Goal: Find contact information: Find contact information

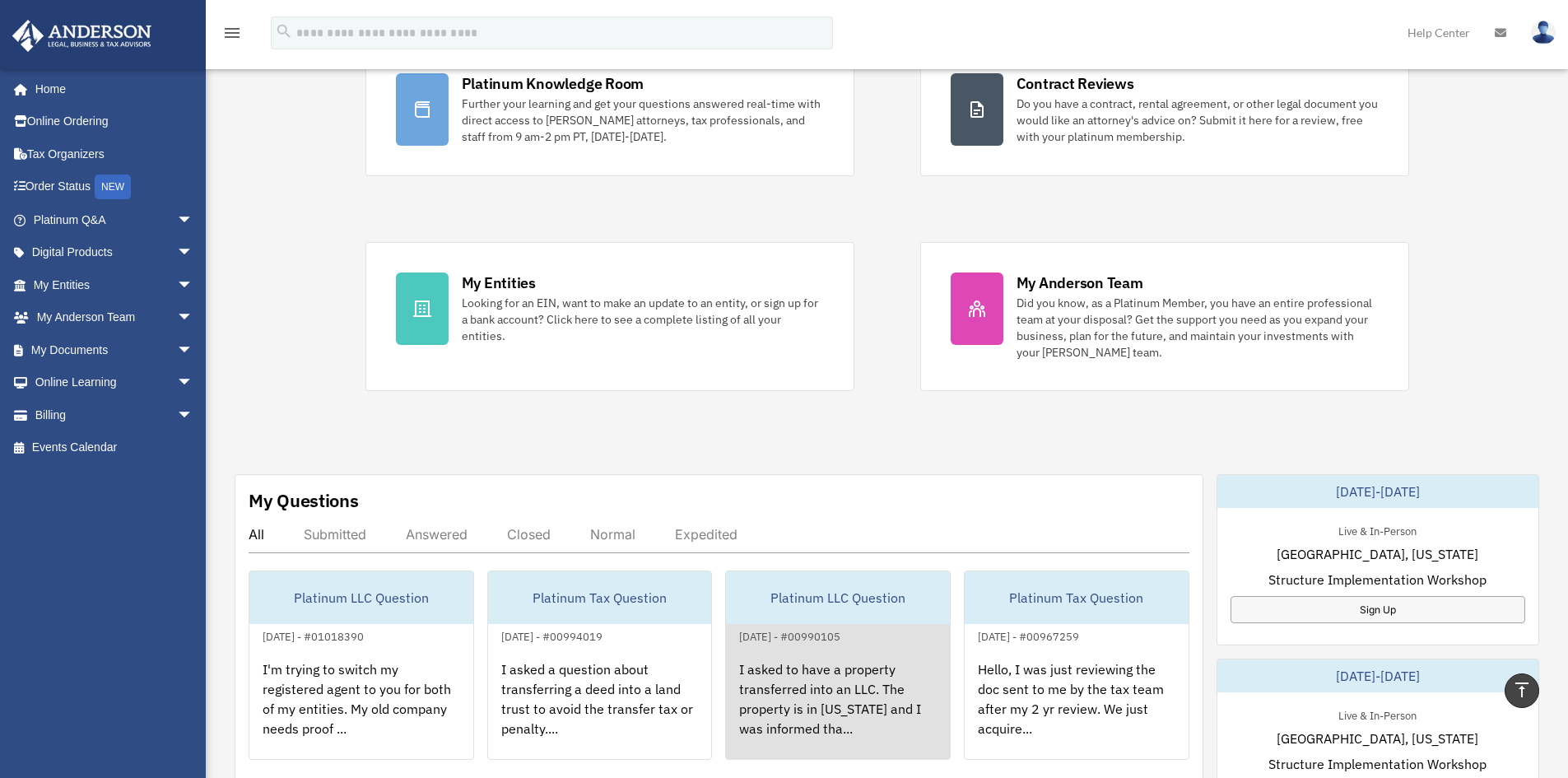
scroll to position [83, 0]
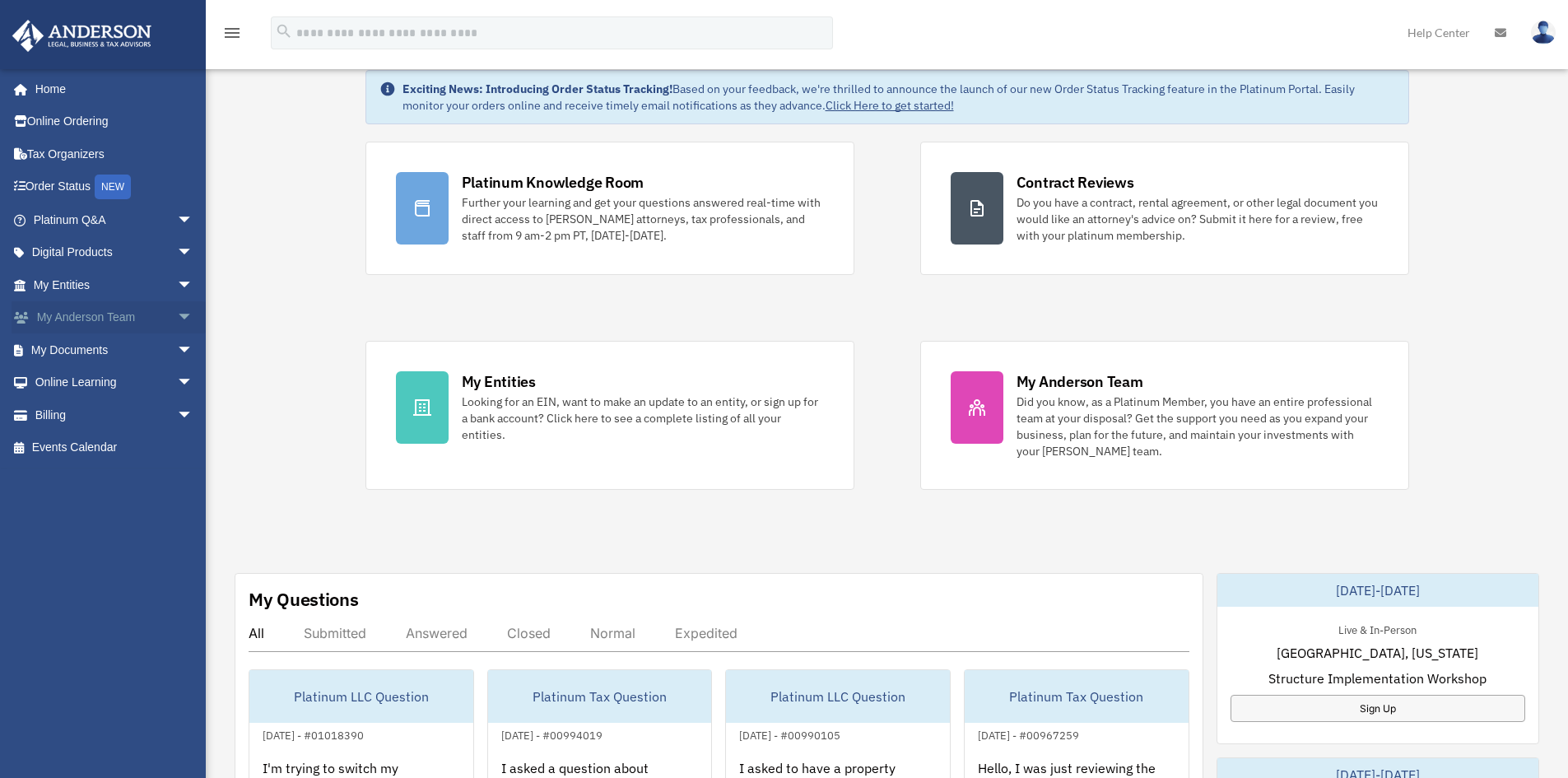
click at [177, 319] on span "arrow_drop_down" at bounding box center [194, 317] width 33 height 34
click at [178, 253] on span "arrow_drop_down" at bounding box center [194, 253] width 33 height 34
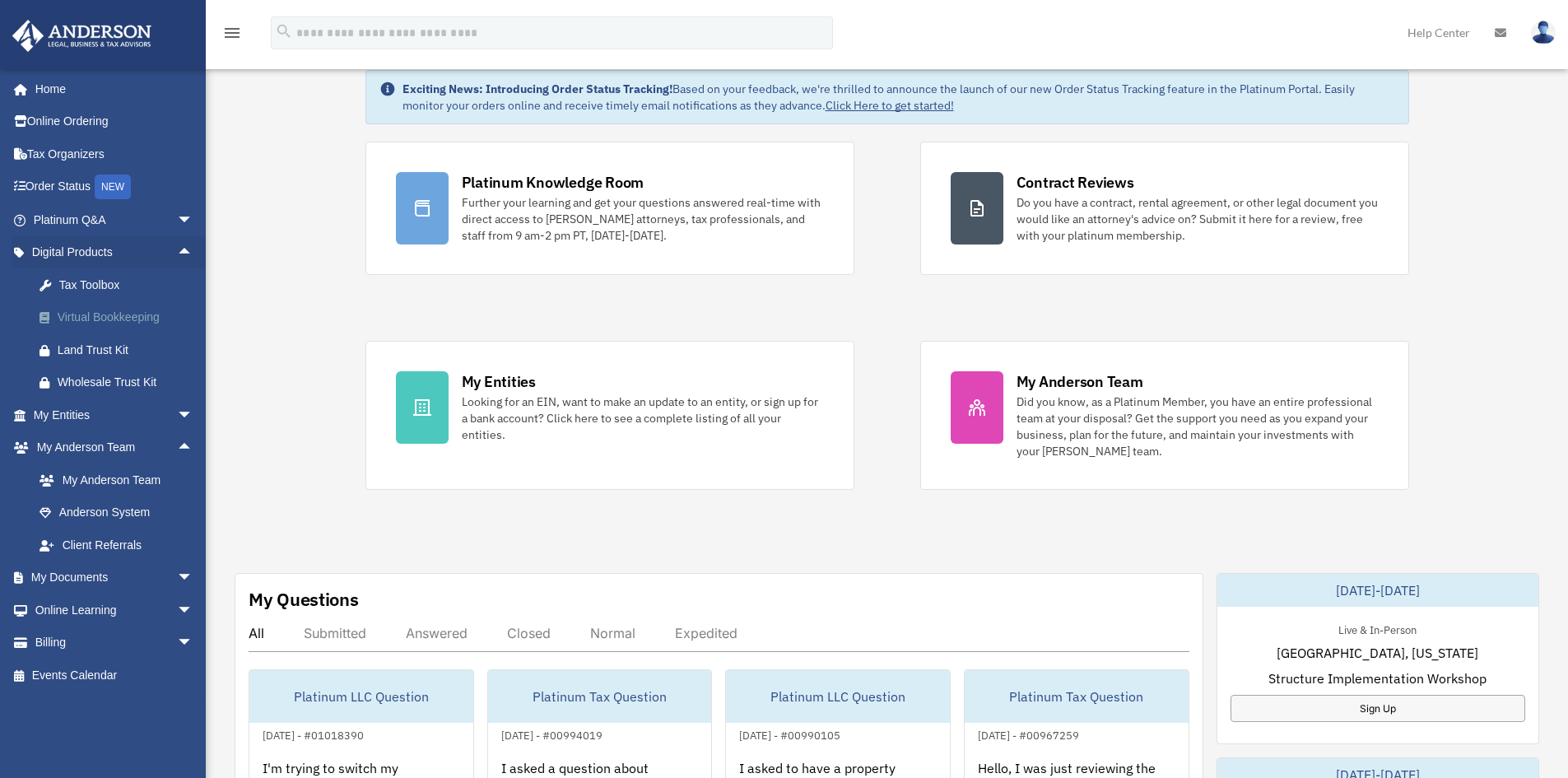
click at [114, 315] on div "Virtual Bookkeeping" at bounding box center [128, 316] width 140 height 20
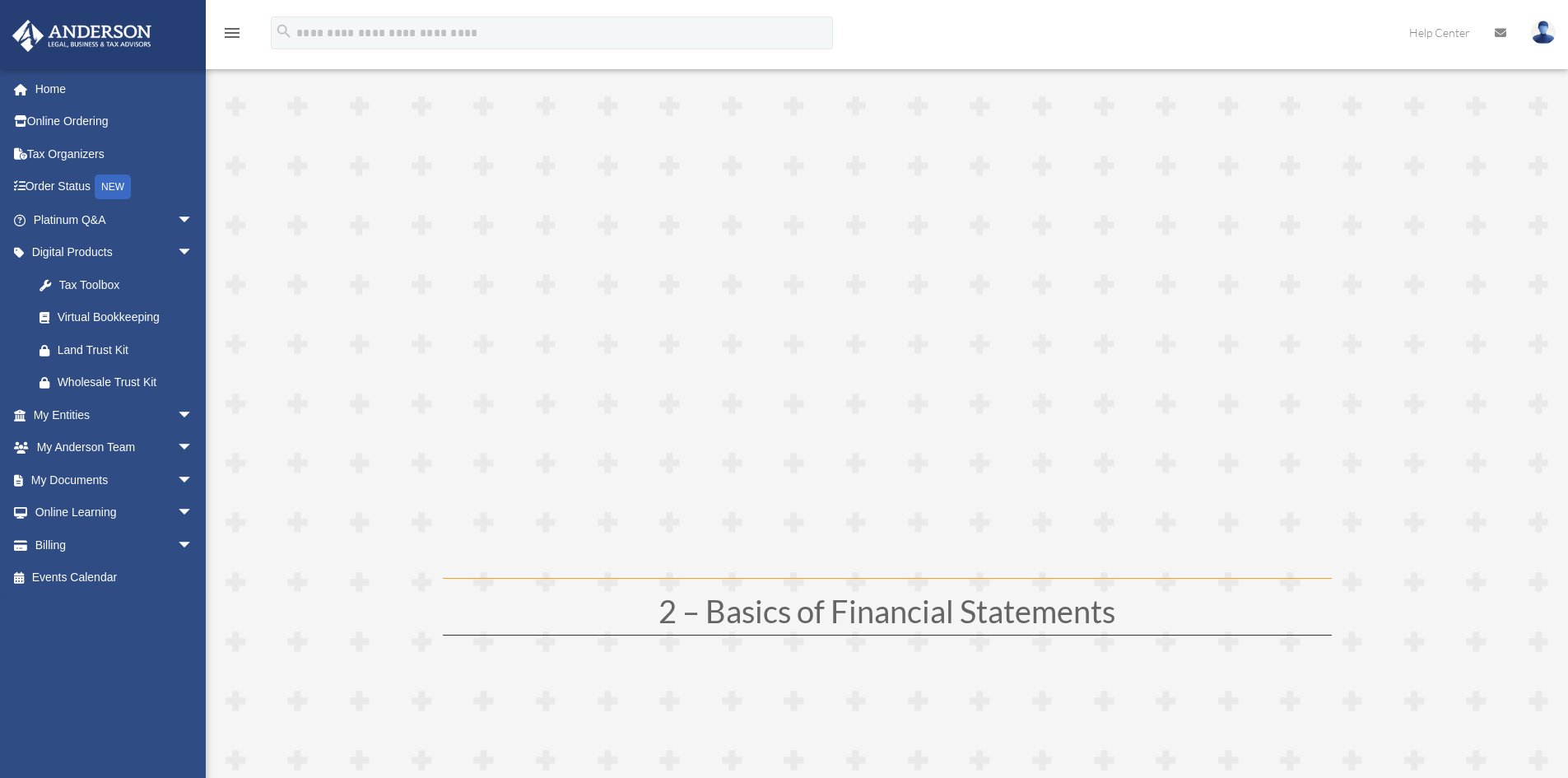
scroll to position [83, 0]
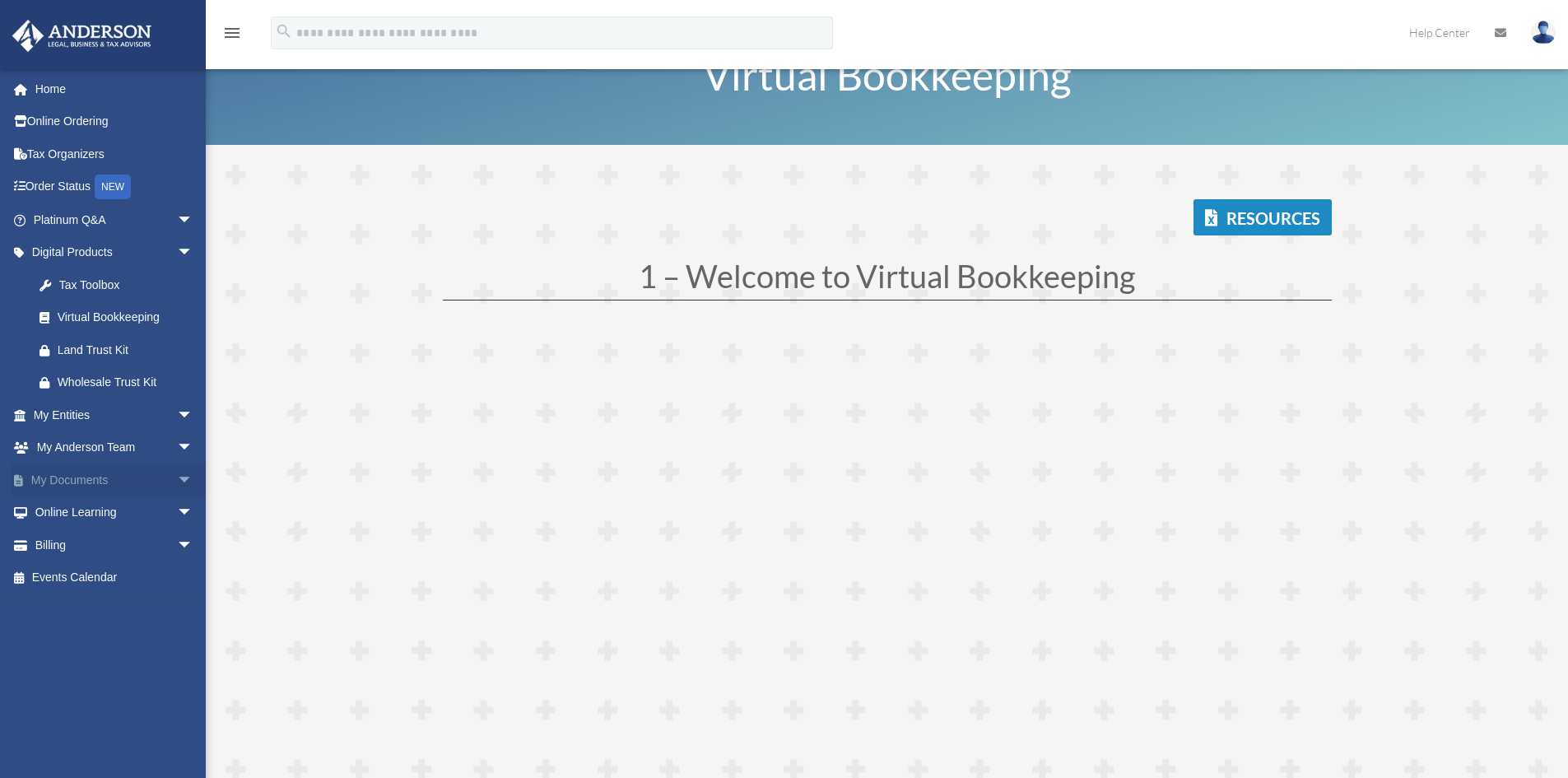
click at [177, 476] on span "arrow_drop_down" at bounding box center [194, 480] width 33 height 34
click at [177, 413] on span "arrow_drop_down" at bounding box center [194, 415] width 33 height 34
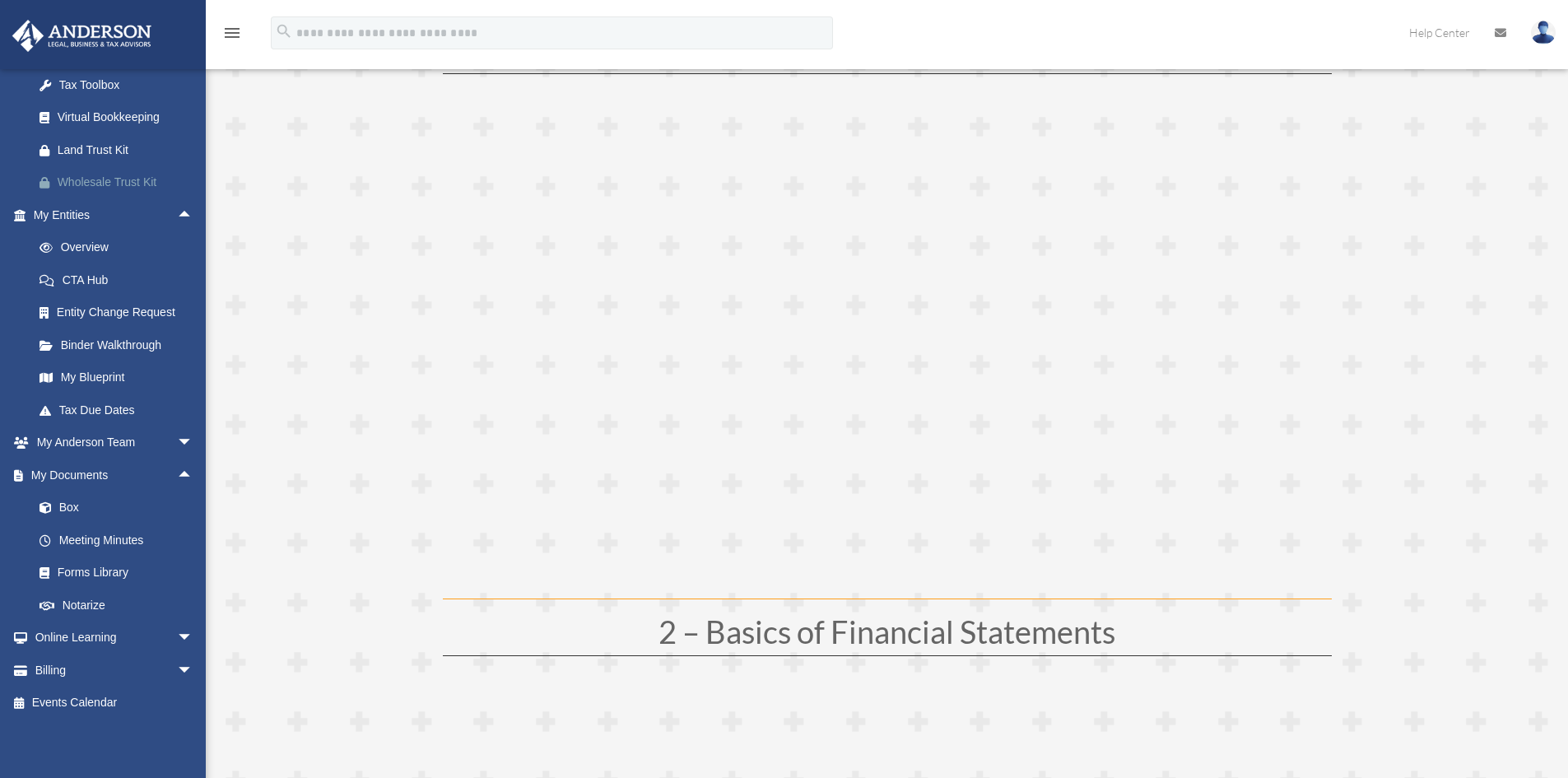
scroll to position [329, 0]
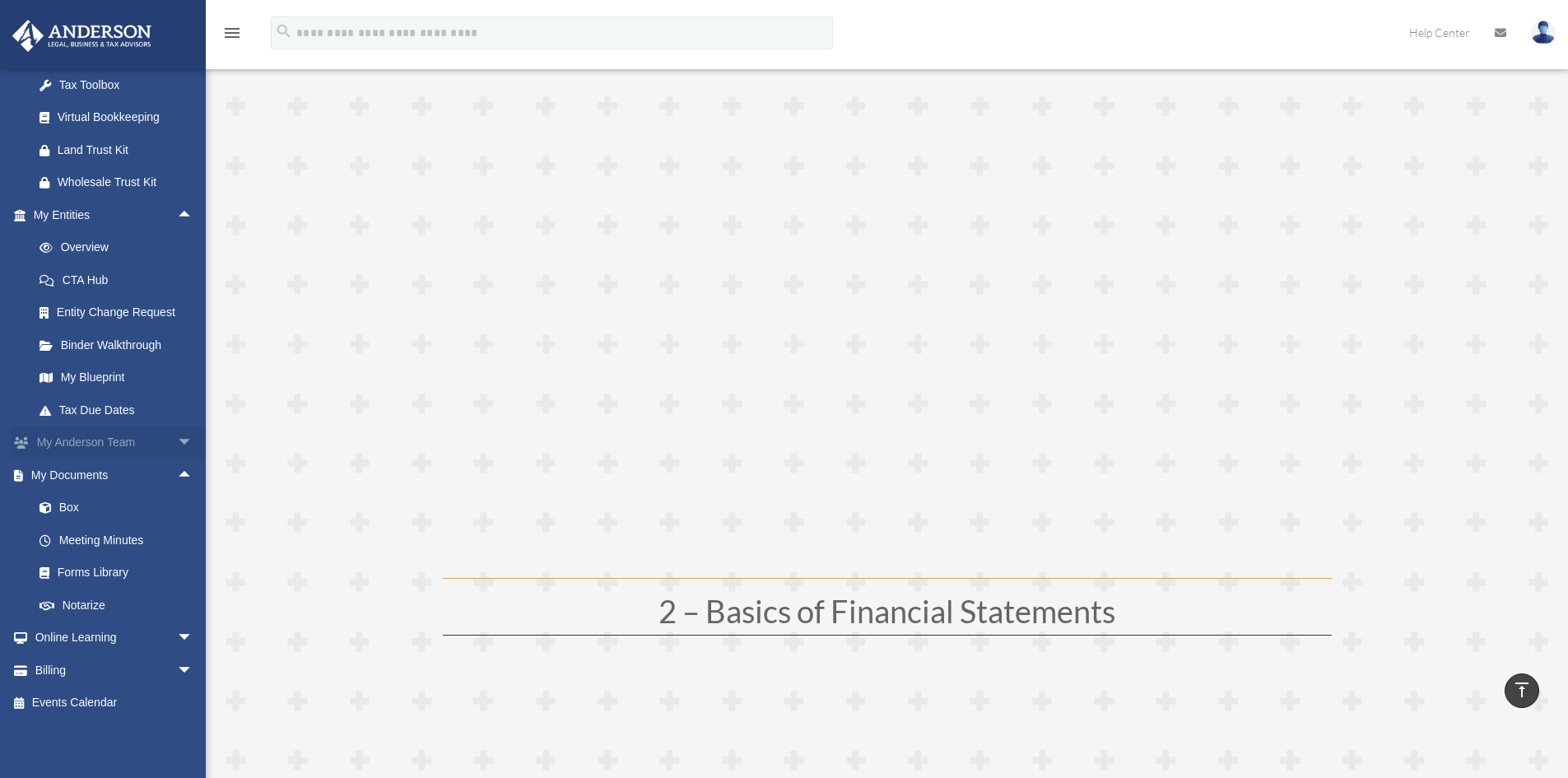
click at [177, 438] on span "arrow_drop_down" at bounding box center [194, 443] width 33 height 34
click at [125, 474] on link "My Anderson Team" at bounding box center [121, 475] width 195 height 33
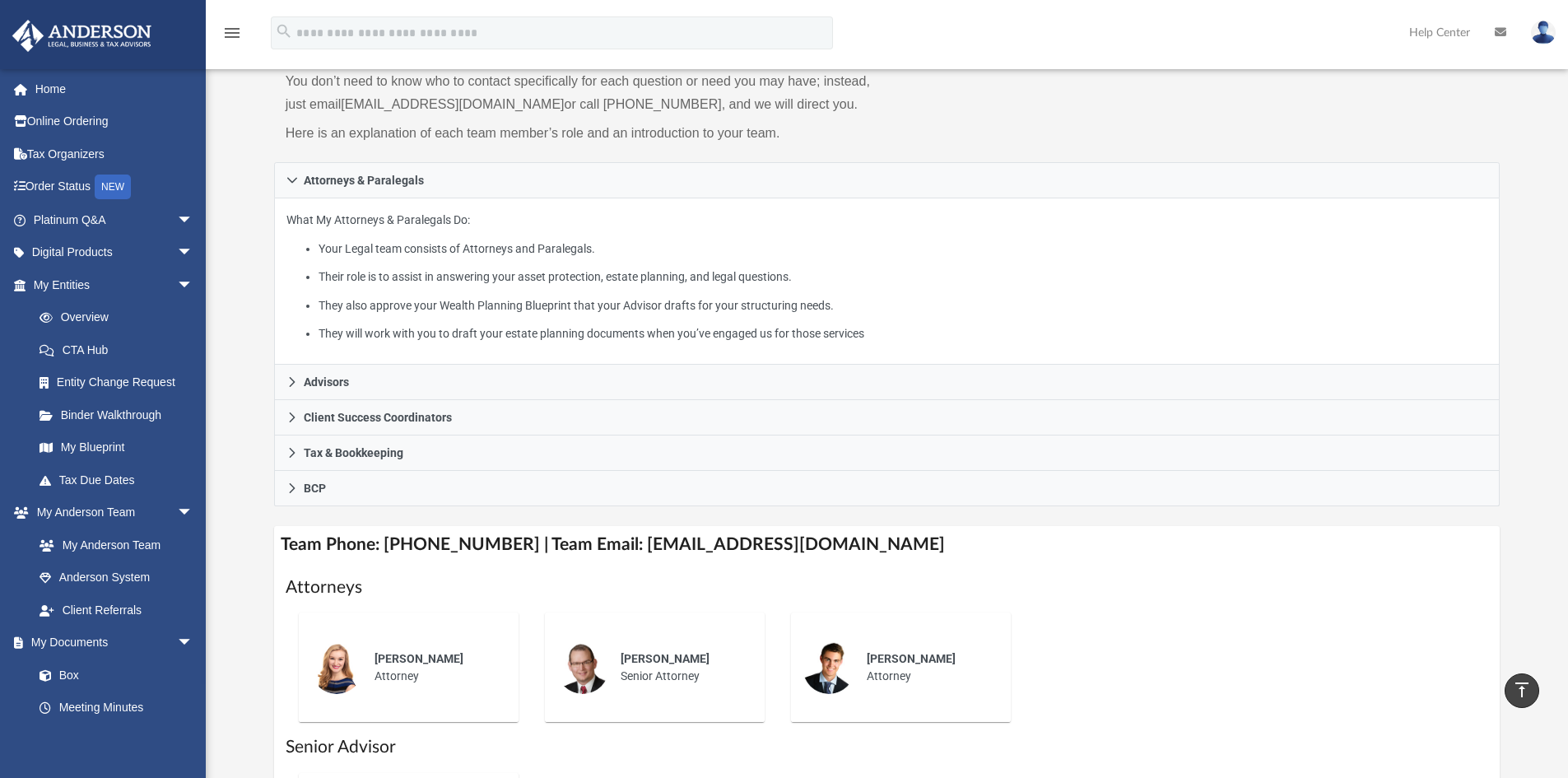
scroll to position [176, 0]
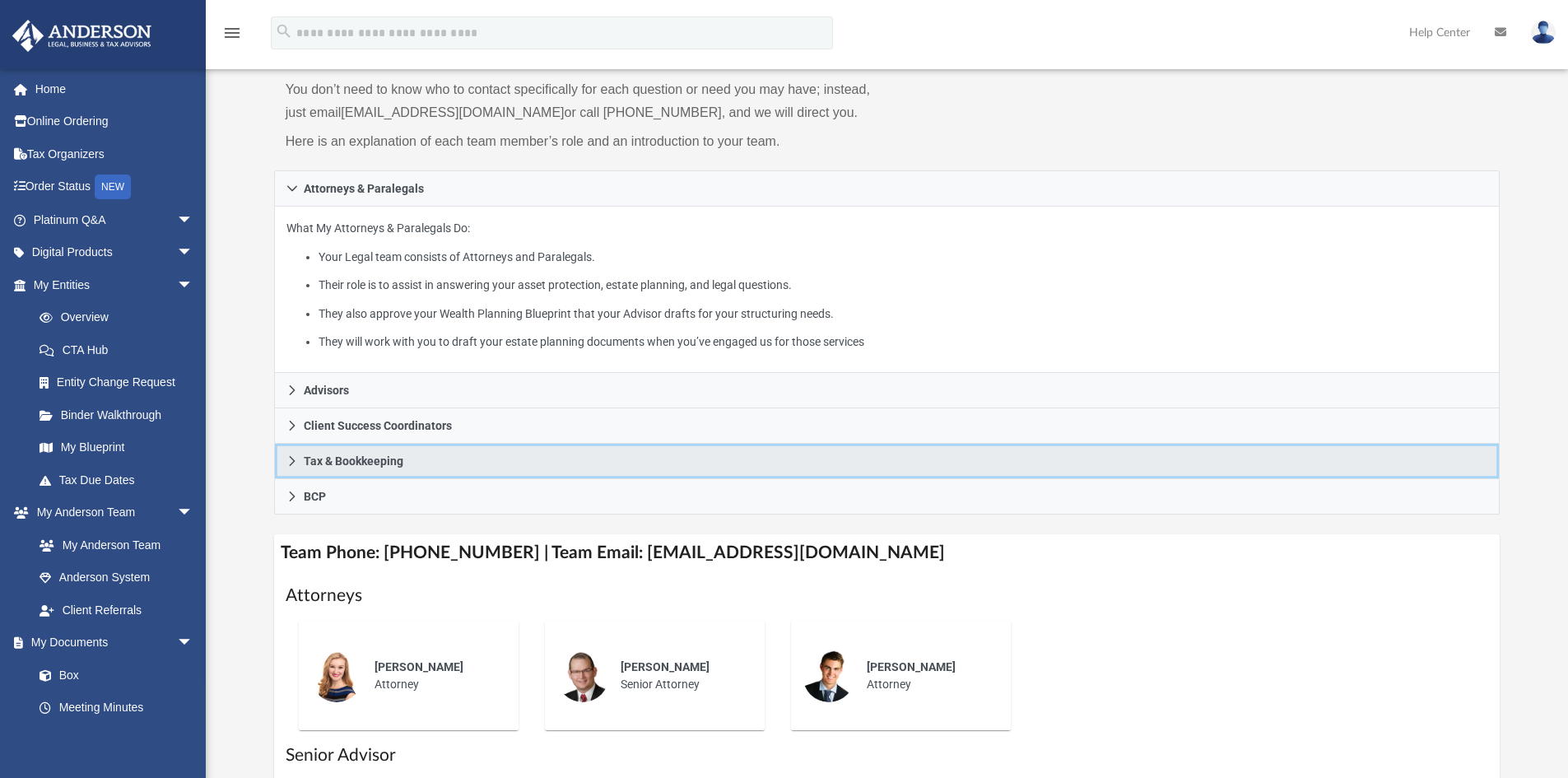
click at [294, 461] on icon at bounding box center [292, 461] width 6 height 10
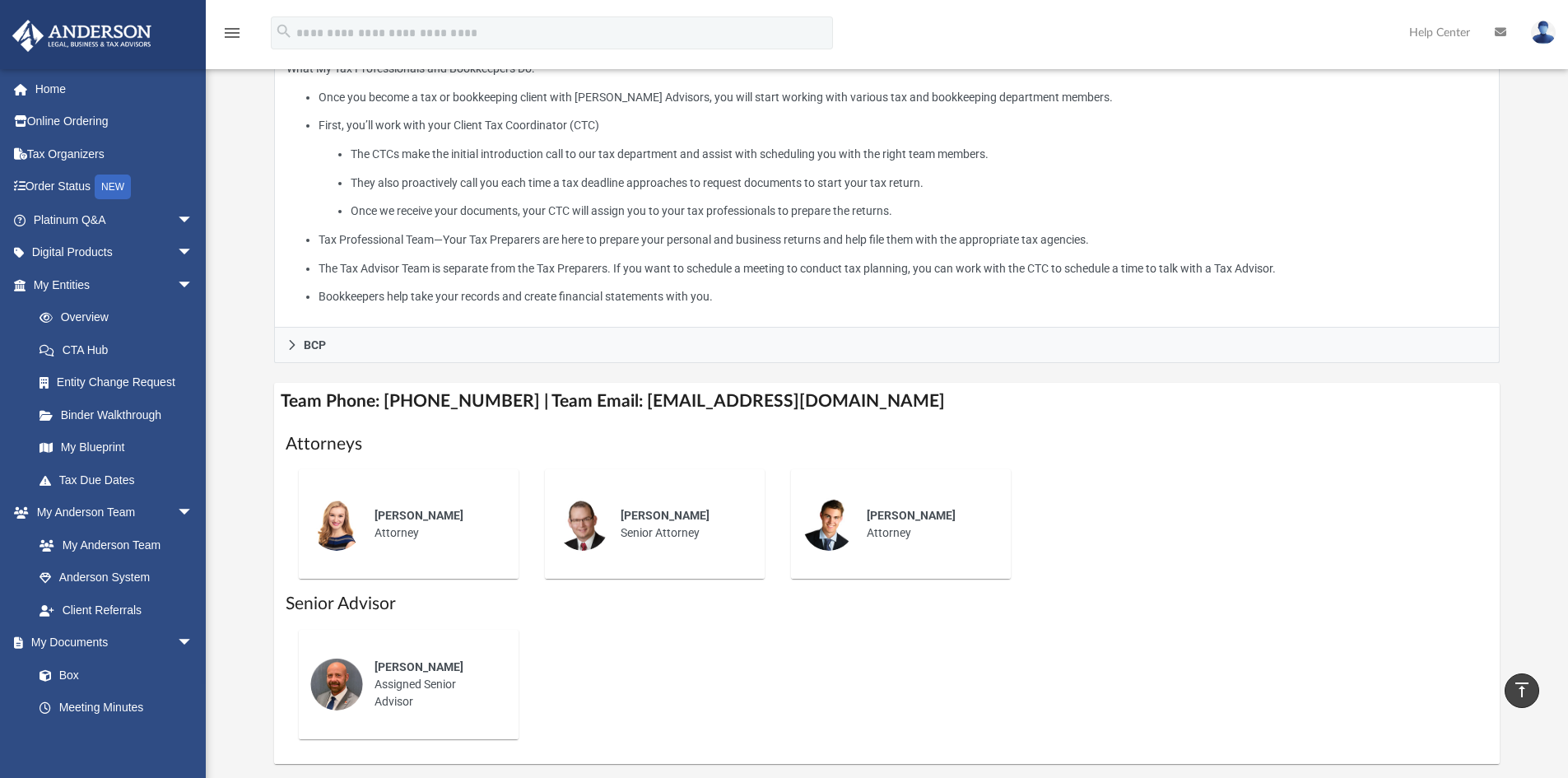
scroll to position [423, 0]
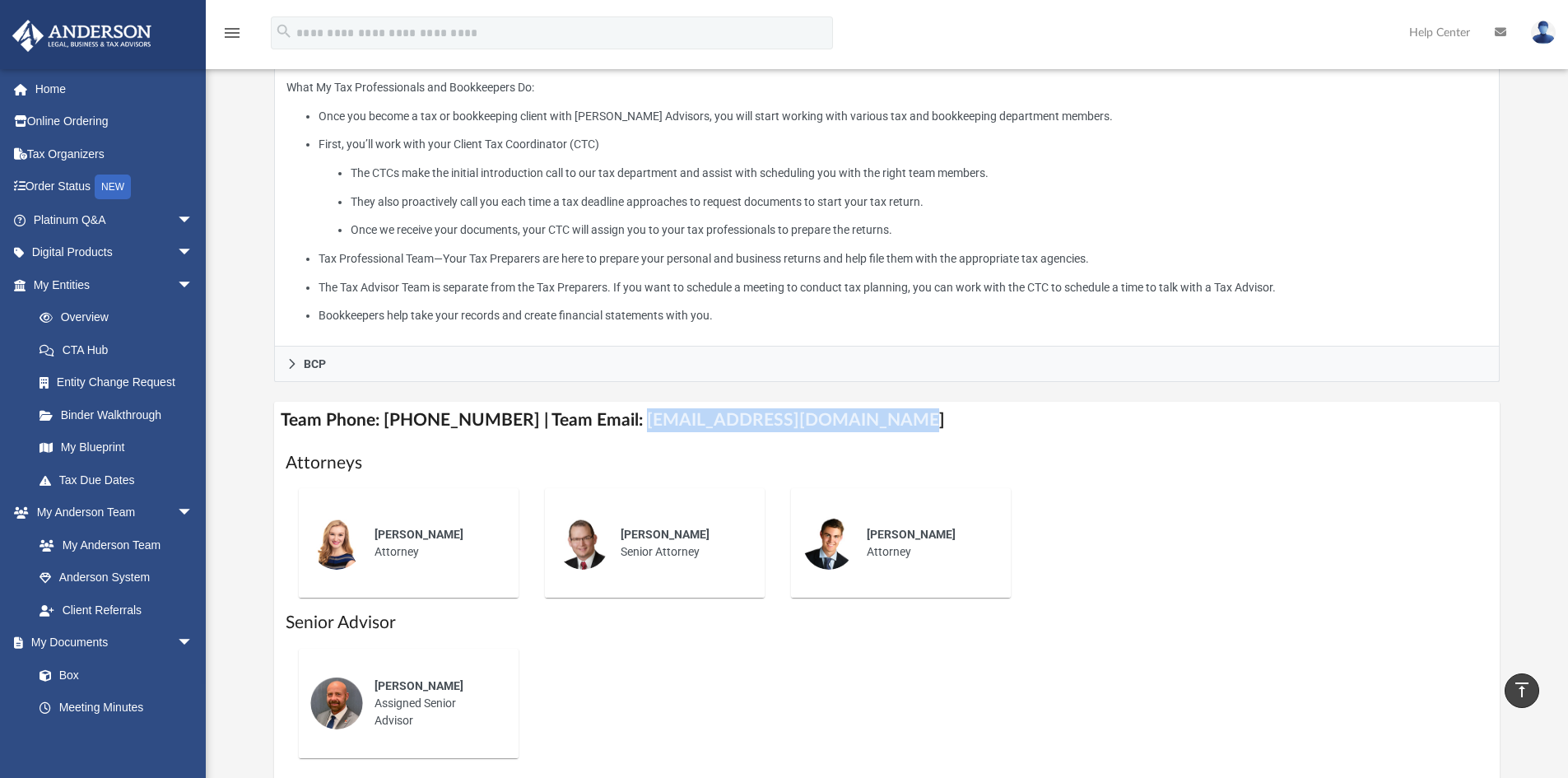
drag, startPoint x: 872, startPoint y: 420, endPoint x: 615, endPoint y: 429, distance: 257.2
click at [615, 429] on h4 "Team Phone: (725) 201-7545 | Team Email: myteam@andersonadvisors.com" at bounding box center [886, 420] width 1226 height 37
copy h4 "myteam@andersonadvisors.com"
